Goal: Transaction & Acquisition: Purchase product/service

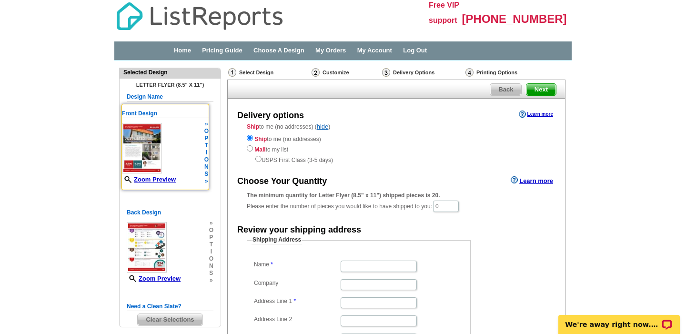
click at [144, 144] on img at bounding box center [142, 148] width 40 height 51
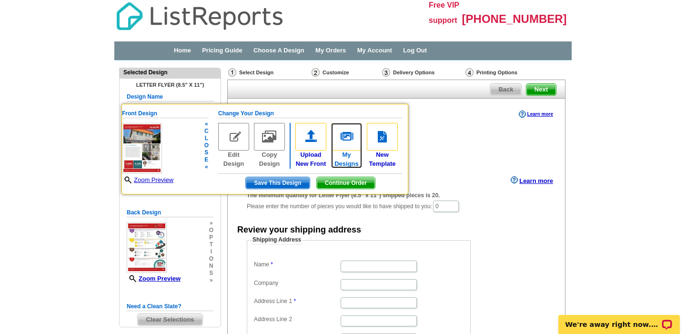
click at [346, 138] on img at bounding box center [346, 137] width 31 height 28
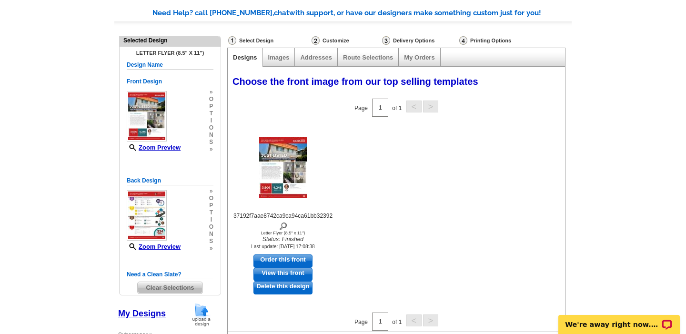
scroll to position [67, 0]
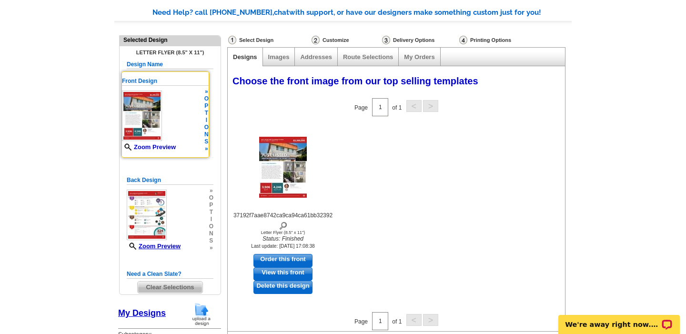
click at [162, 148] on link "Zoom Preview" at bounding box center [149, 146] width 54 height 7
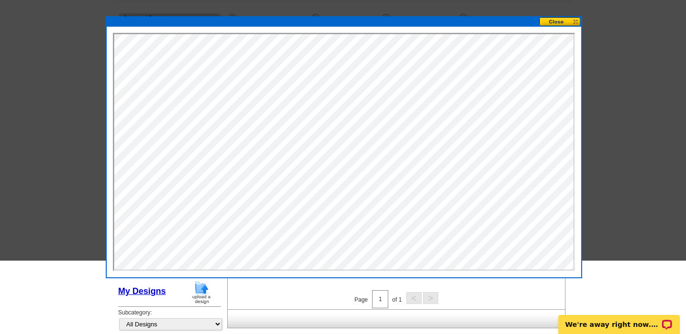
scroll to position [0, 0]
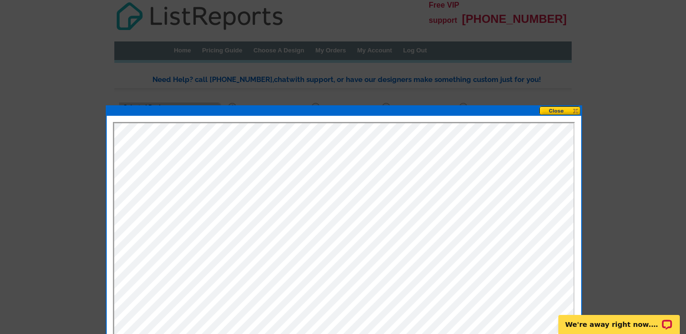
click at [558, 112] on button at bounding box center [561, 110] width 42 height 9
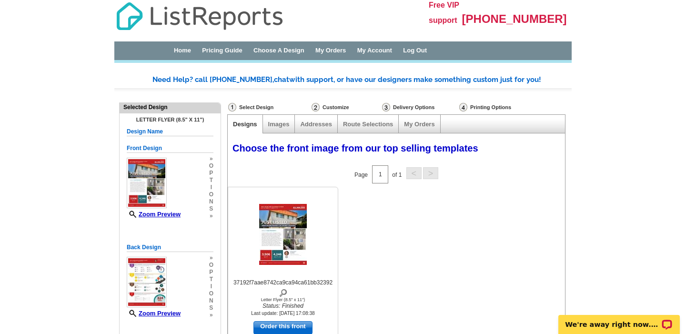
click at [285, 217] on img at bounding box center [283, 234] width 48 height 61
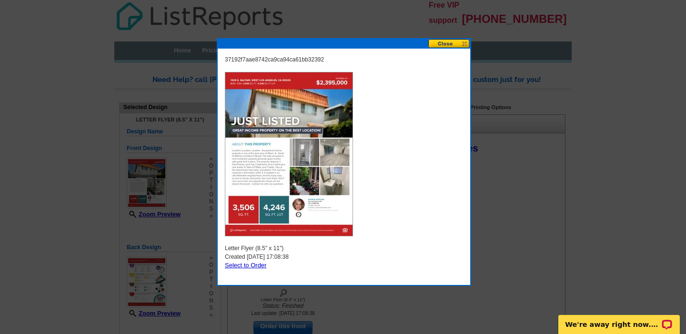
click at [446, 44] on button at bounding box center [449, 43] width 42 height 9
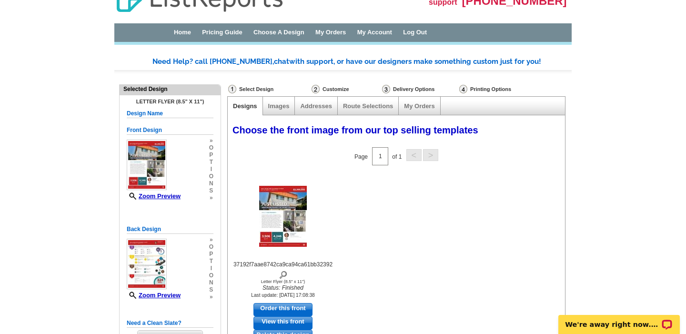
scroll to position [16, 0]
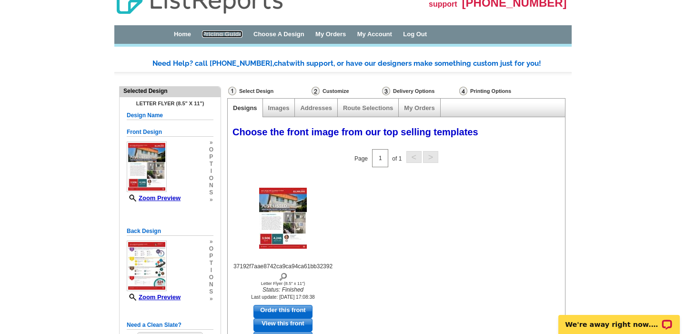
click at [228, 35] on link "Pricing Guide" at bounding box center [222, 34] width 41 height 7
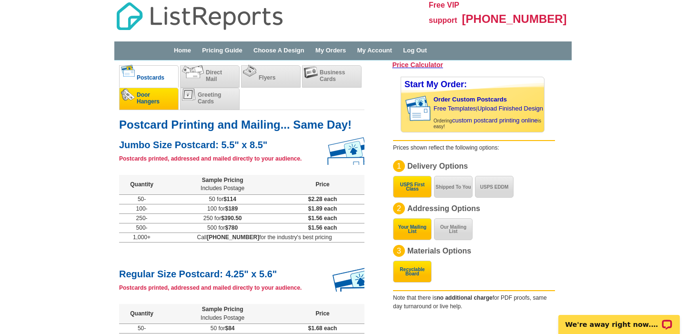
click at [149, 102] on span "Door Hangers" at bounding box center [148, 98] width 23 height 13
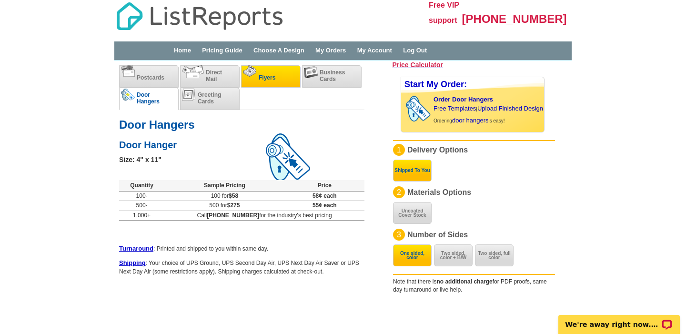
click at [263, 74] on span "Flyers" at bounding box center [267, 77] width 17 height 7
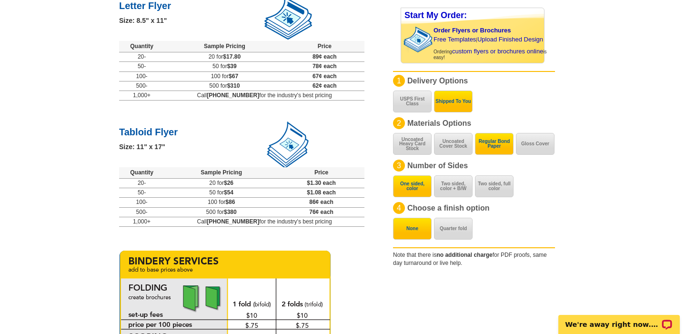
scroll to position [138, 0]
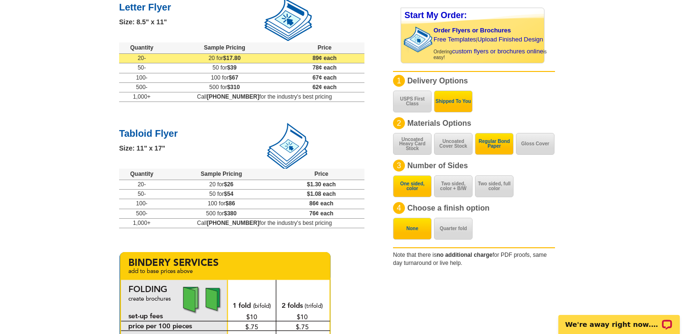
click at [255, 57] on td "20 for $17.80" at bounding box center [224, 59] width 120 height 10
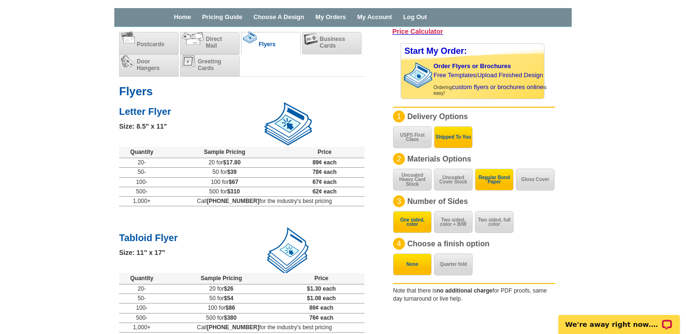
scroll to position [0, 0]
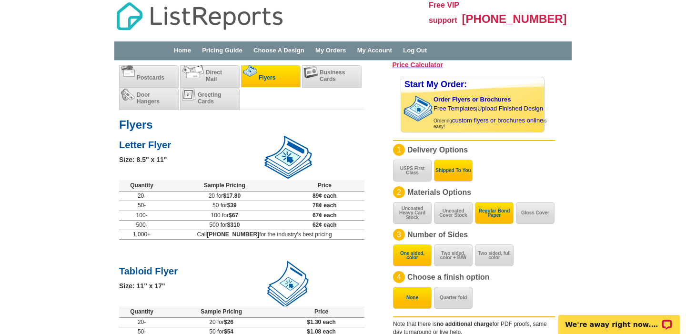
click at [272, 73] on li "Flyers" at bounding box center [271, 76] width 60 height 22
click at [301, 54] on div "Home Pricing Guide Choose A Design My Orders My Account Log Out" at bounding box center [361, 50] width 409 height 9
click at [293, 51] on link "Choose A Design" at bounding box center [279, 50] width 51 height 7
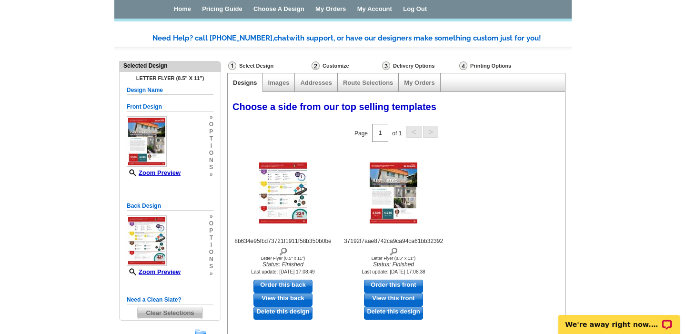
scroll to position [37, 0]
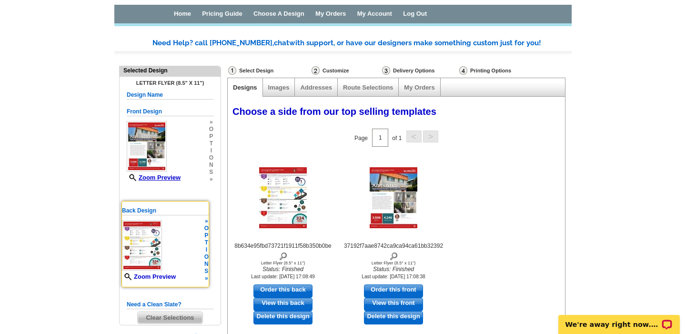
click at [164, 276] on link "Zoom Preview" at bounding box center [149, 276] width 54 height 7
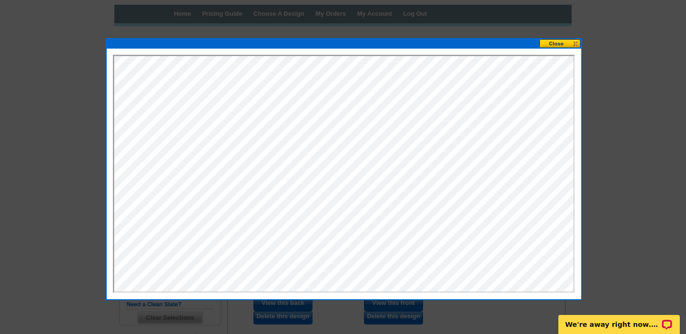
scroll to position [0, 0]
click at [559, 43] on button at bounding box center [561, 43] width 42 height 9
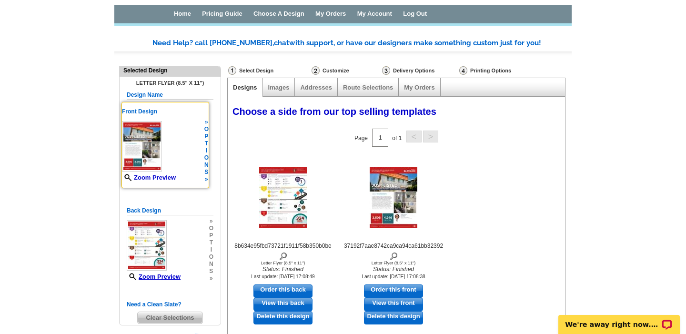
click at [148, 177] on link "Zoom Preview" at bounding box center [149, 177] width 54 height 7
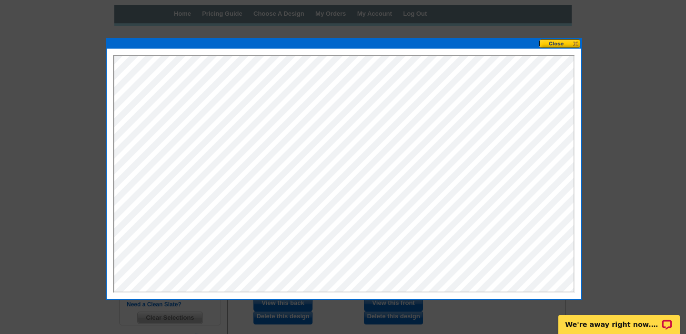
click at [552, 44] on button at bounding box center [561, 43] width 42 height 9
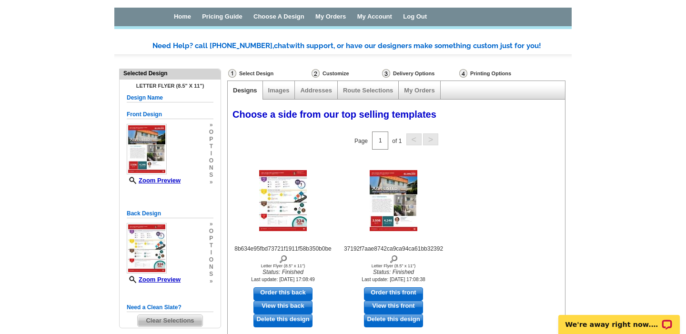
scroll to position [33, 0]
click at [316, 74] on img at bounding box center [316, 74] width 8 height 9
click at [407, 73] on div "Delivery Options" at bounding box center [419, 75] width 77 height 12
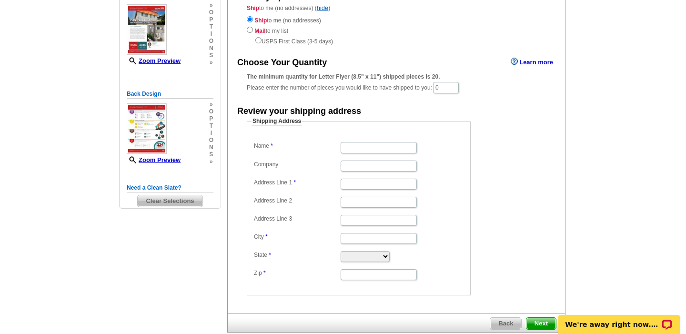
scroll to position [119, 0]
click at [359, 147] on input "Name" at bounding box center [379, 147] width 76 height 11
type input "[PERSON_NAME]"
type input "[STREET_ADDRESS]"
type input "[PERSON_NAME][GEOGRAPHIC_DATA]"
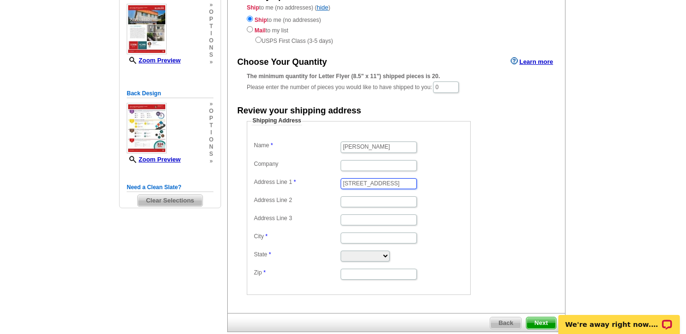
type input "[PERSON_NAME][GEOGRAPHIC_DATA]"
select select "CA"
type input "91403"
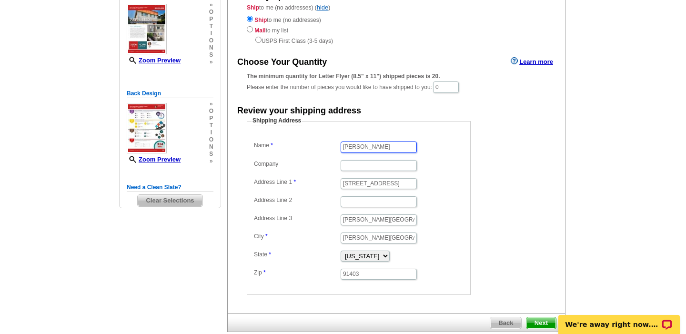
scroll to position [0, 0]
click at [384, 222] on input "Sherman Oaks" at bounding box center [379, 219] width 76 height 11
type input "S"
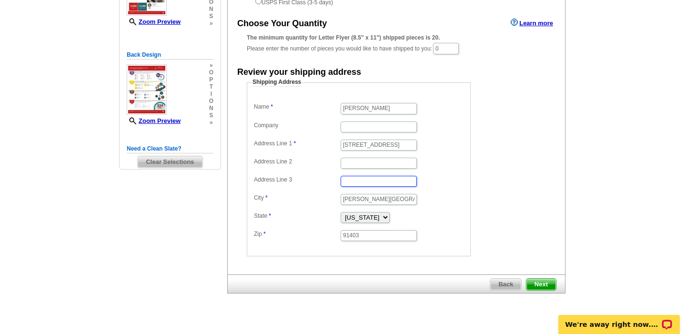
scroll to position [160, 0]
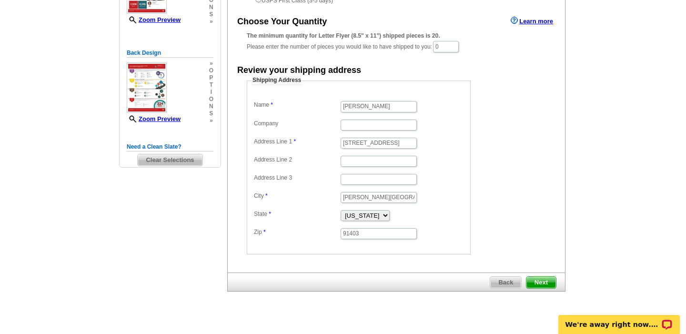
click at [538, 285] on span "Next" at bounding box center [542, 282] width 30 height 11
click at [540, 283] on span "Next" at bounding box center [542, 282] width 30 height 11
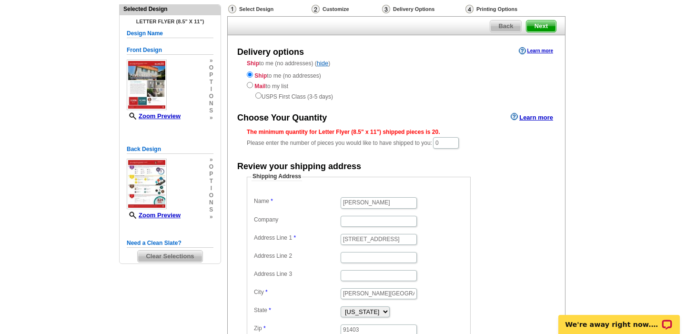
scroll to position [65, 0]
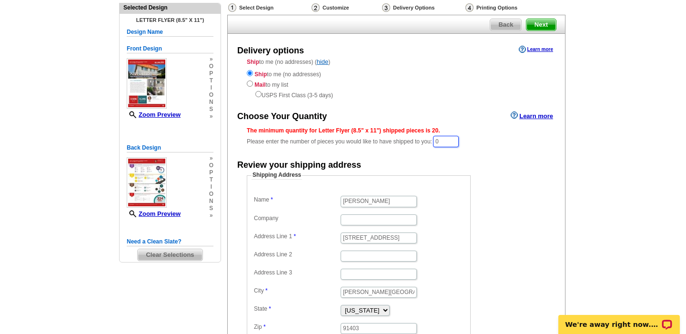
click at [445, 141] on input "0" at bounding box center [446, 141] width 26 height 11
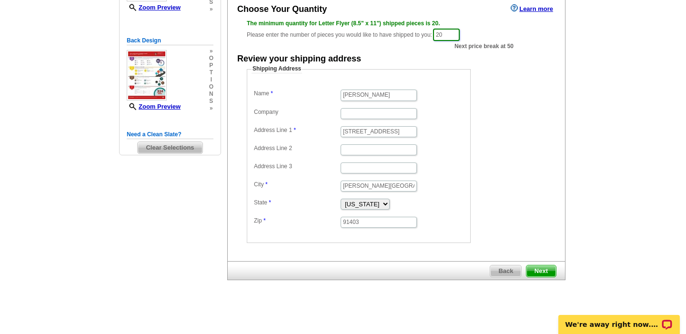
scroll to position [174, 0]
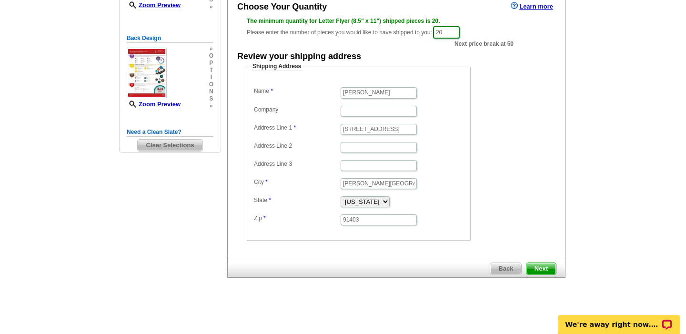
type input "20"
click at [538, 271] on span "Next" at bounding box center [542, 268] width 30 height 11
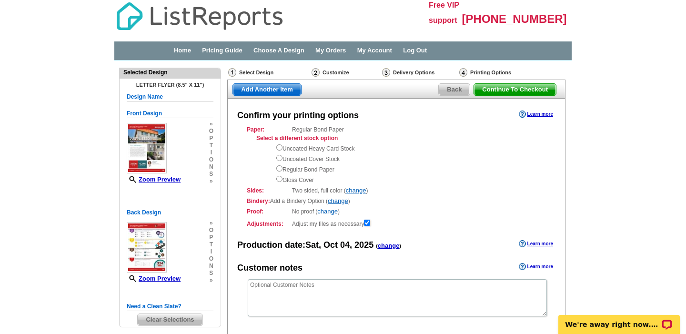
click at [328, 212] on link "change" at bounding box center [327, 211] width 20 height 7
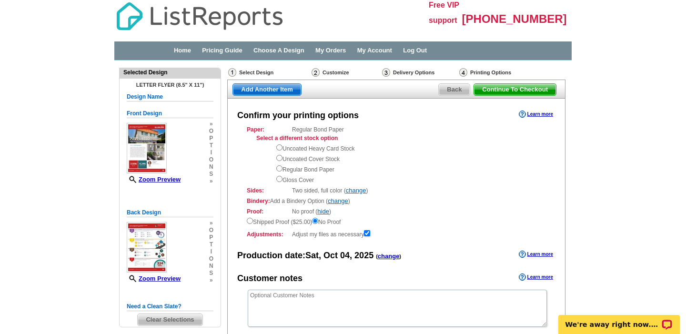
click at [381, 205] on div "Paper: Regular Bond Paper Select a different stock option Uncoated Heavy Card S…" at bounding box center [396, 181] width 299 height 113
click at [508, 91] on span "Continue To Checkout" at bounding box center [515, 89] width 82 height 11
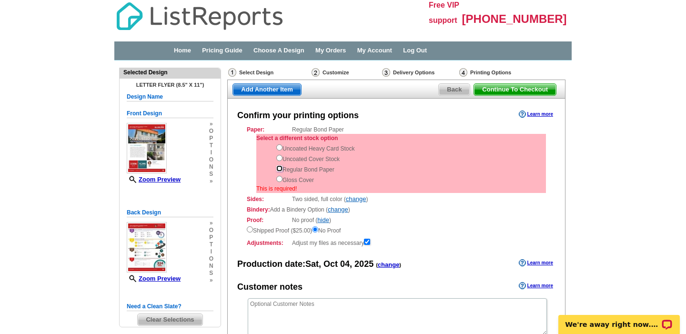
click at [280, 168] on input "radio" at bounding box center [279, 168] width 6 height 6
radio input "true"
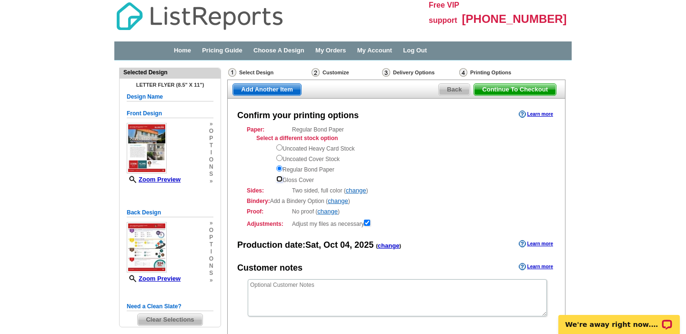
click at [279, 177] on input "radio" at bounding box center [279, 179] width 6 height 6
radio input "true"
click at [511, 89] on span "Continue To Checkout" at bounding box center [515, 89] width 82 height 11
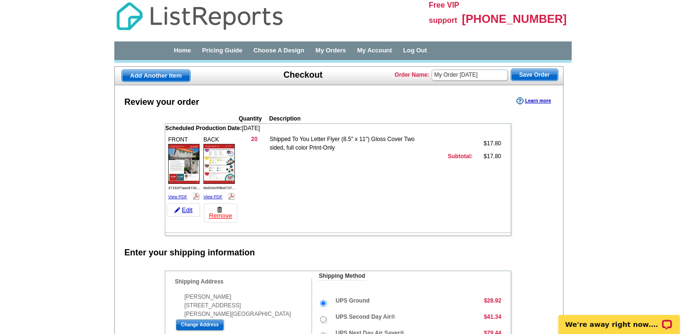
click at [533, 74] on span "Save Order" at bounding box center [534, 74] width 47 height 11
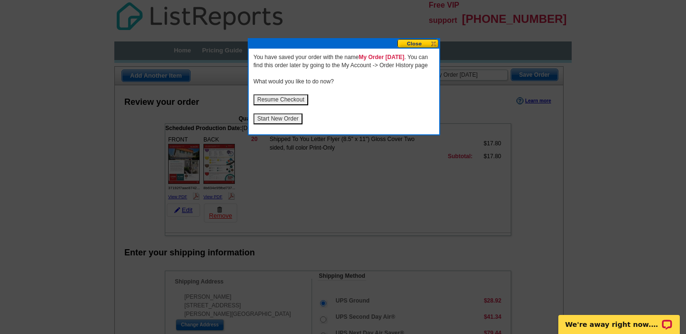
click at [415, 42] on button at bounding box center [418, 43] width 42 height 9
